Goal: Navigation & Orientation: Find specific page/section

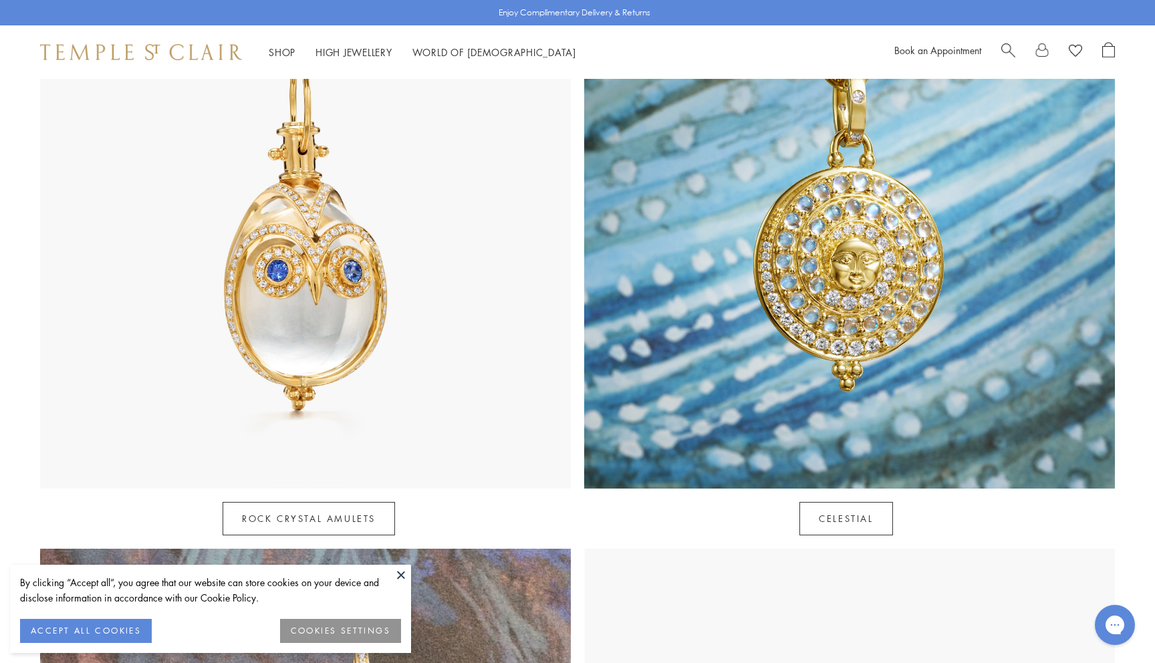
scroll to position [790, 0]
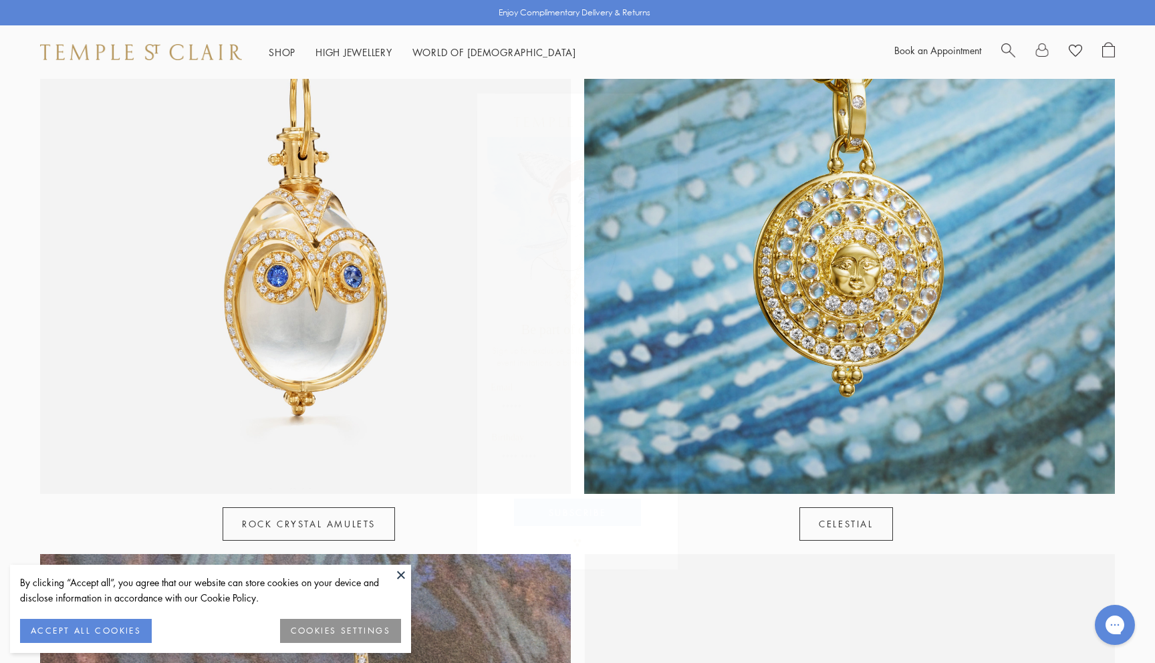
click at [657, 106] on circle "Close dialog" at bounding box center [662, 109] width 16 height 16
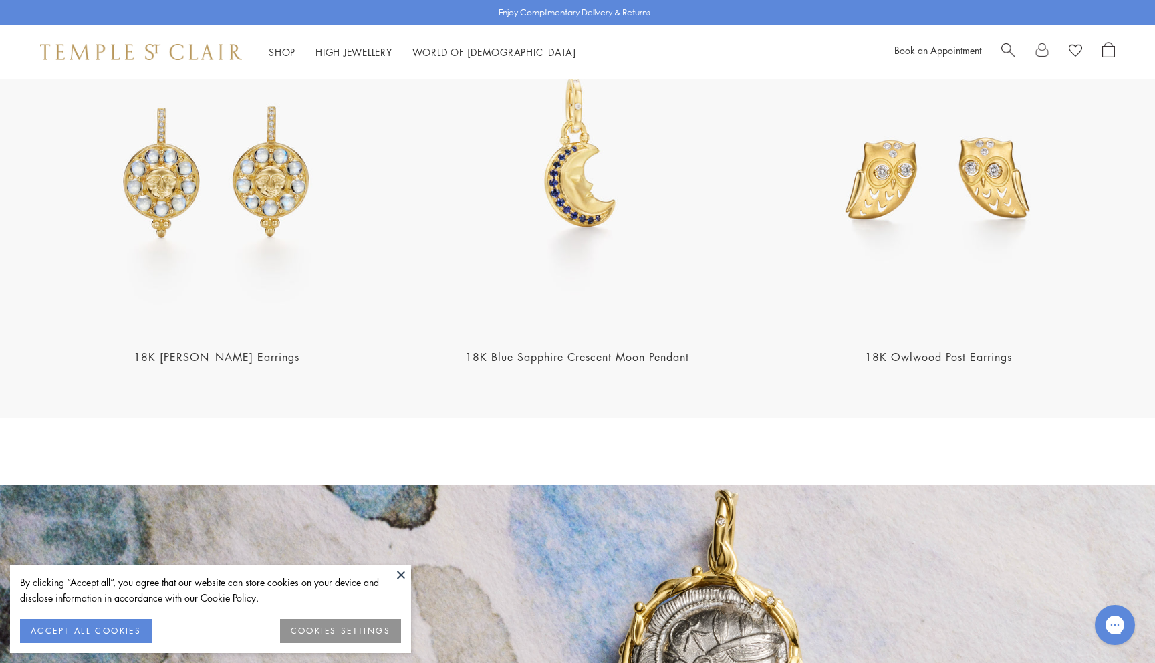
scroll to position [2020, 0]
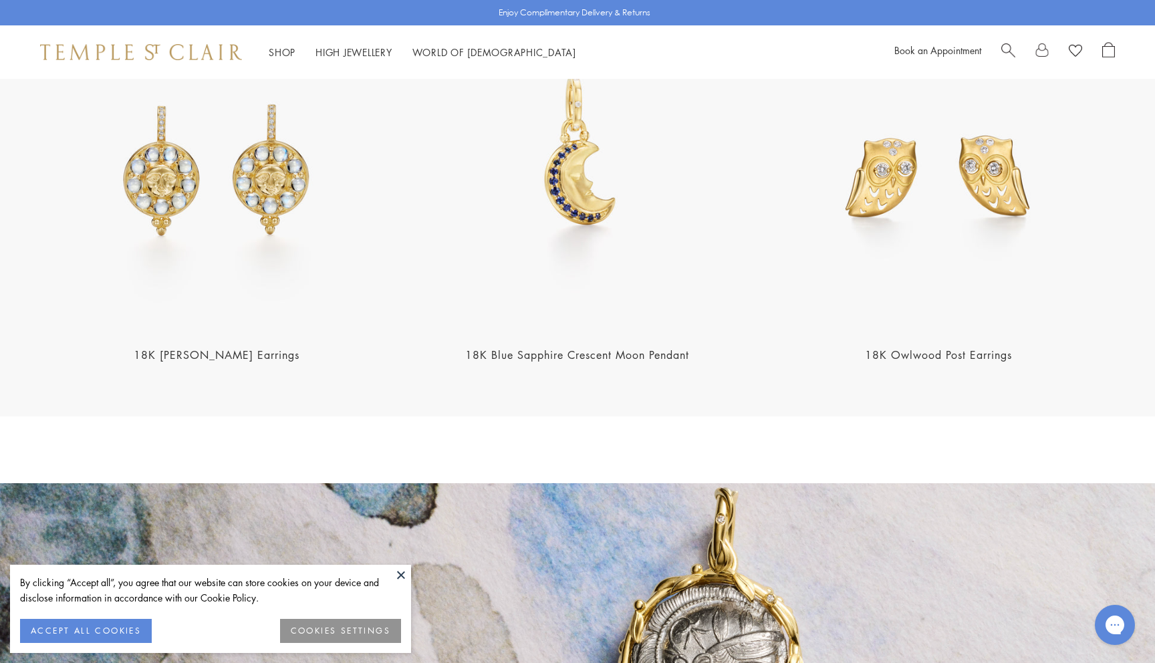
click at [270, 165] on img at bounding box center [216, 155] width 353 height 353
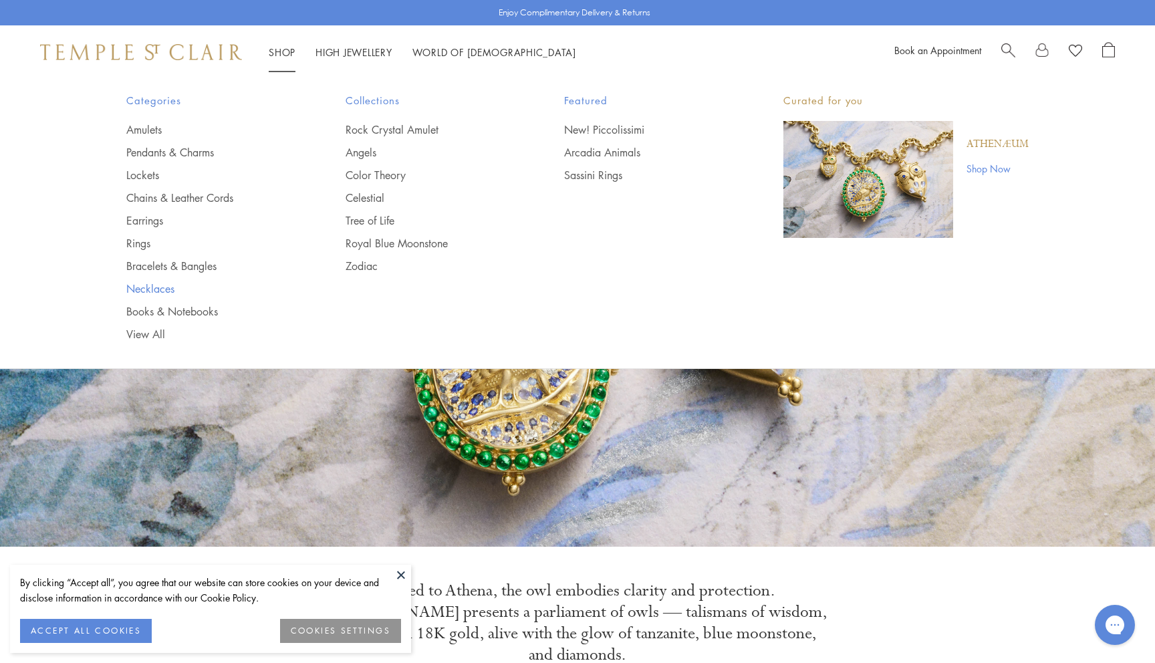
click at [152, 289] on link "Necklaces" at bounding box center [209, 288] width 166 height 15
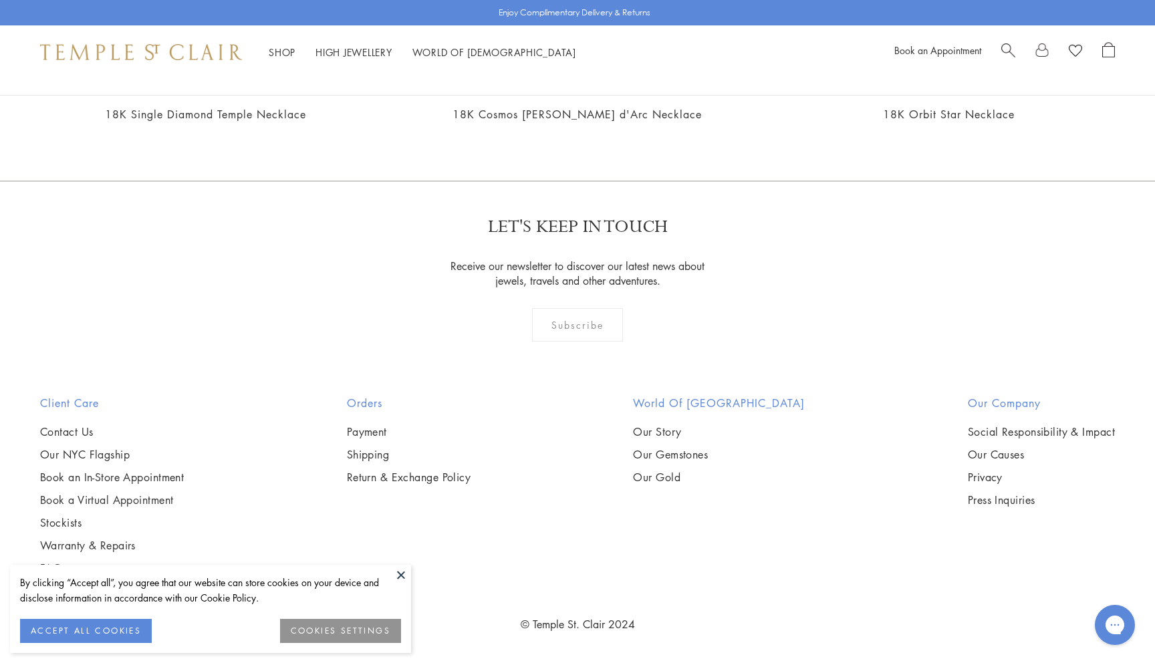
scroll to position [1457, 0]
